Goal: Information Seeking & Learning: Find specific fact

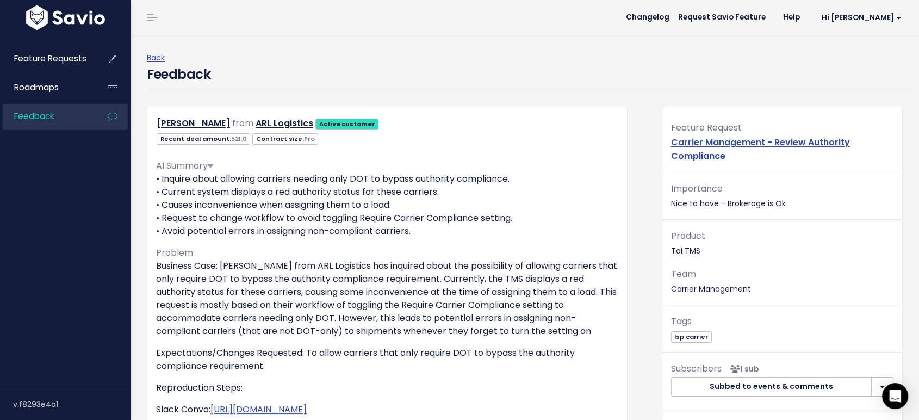
click at [43, 118] on span "Feedback" at bounding box center [34, 115] width 40 height 11
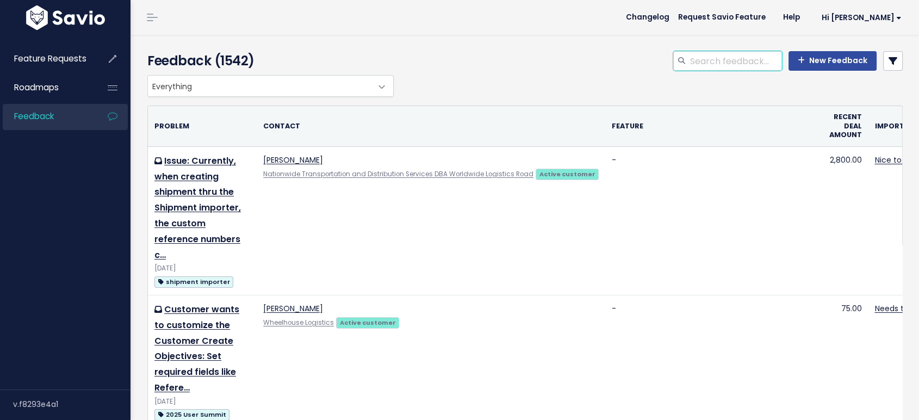
click at [706, 61] on input "search" at bounding box center [735, 61] width 93 height 20
type input "house commission"
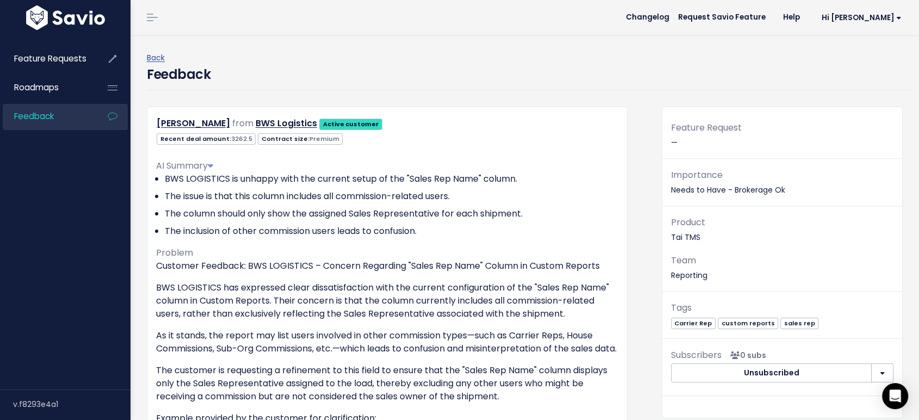
click at [525, 160] on div "AI Summary" at bounding box center [387, 165] width 462 height 13
